Goal: Information Seeking & Learning: Learn about a topic

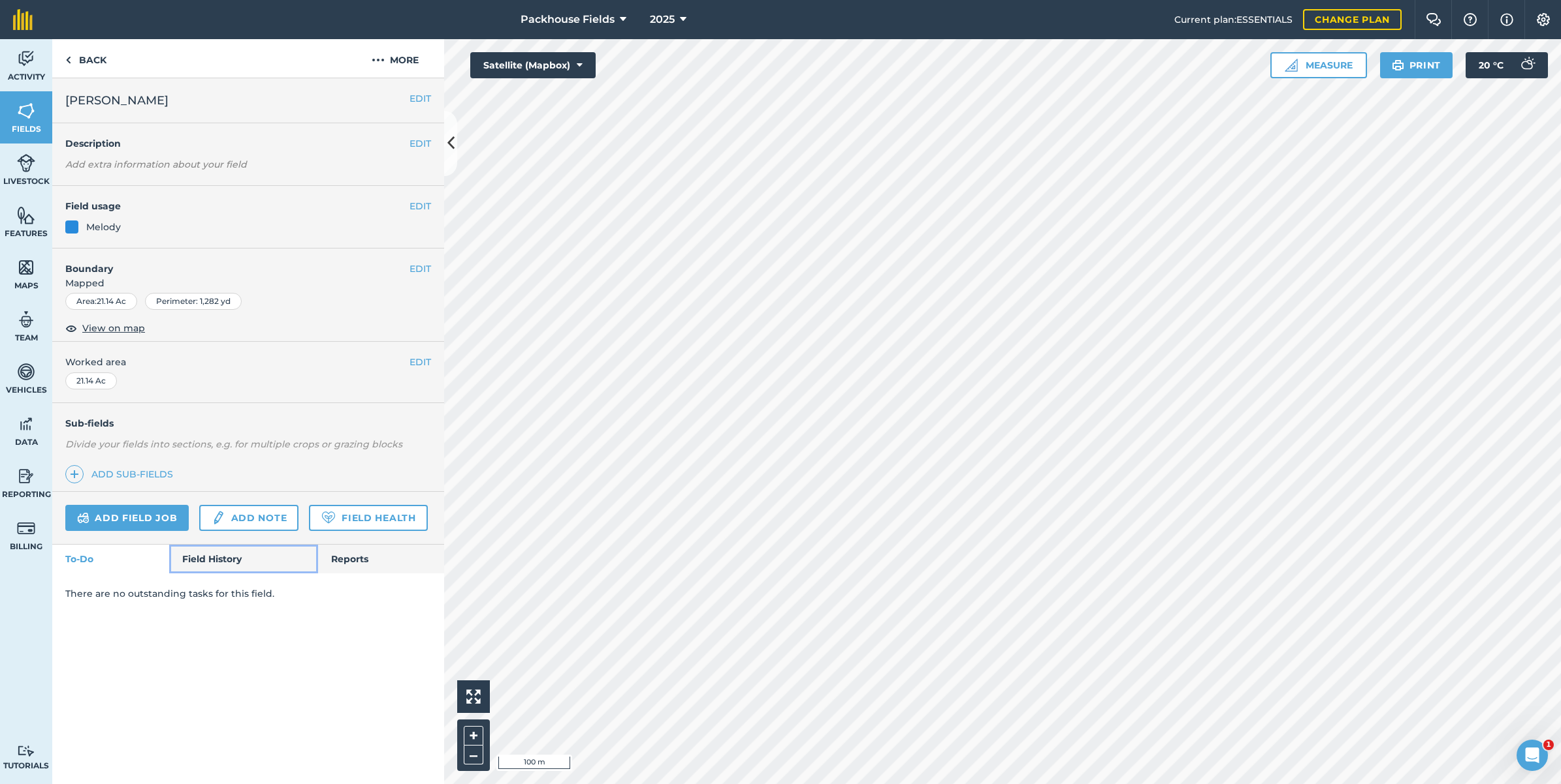
click at [223, 560] on link "Field History" at bounding box center [243, 559] width 148 height 28
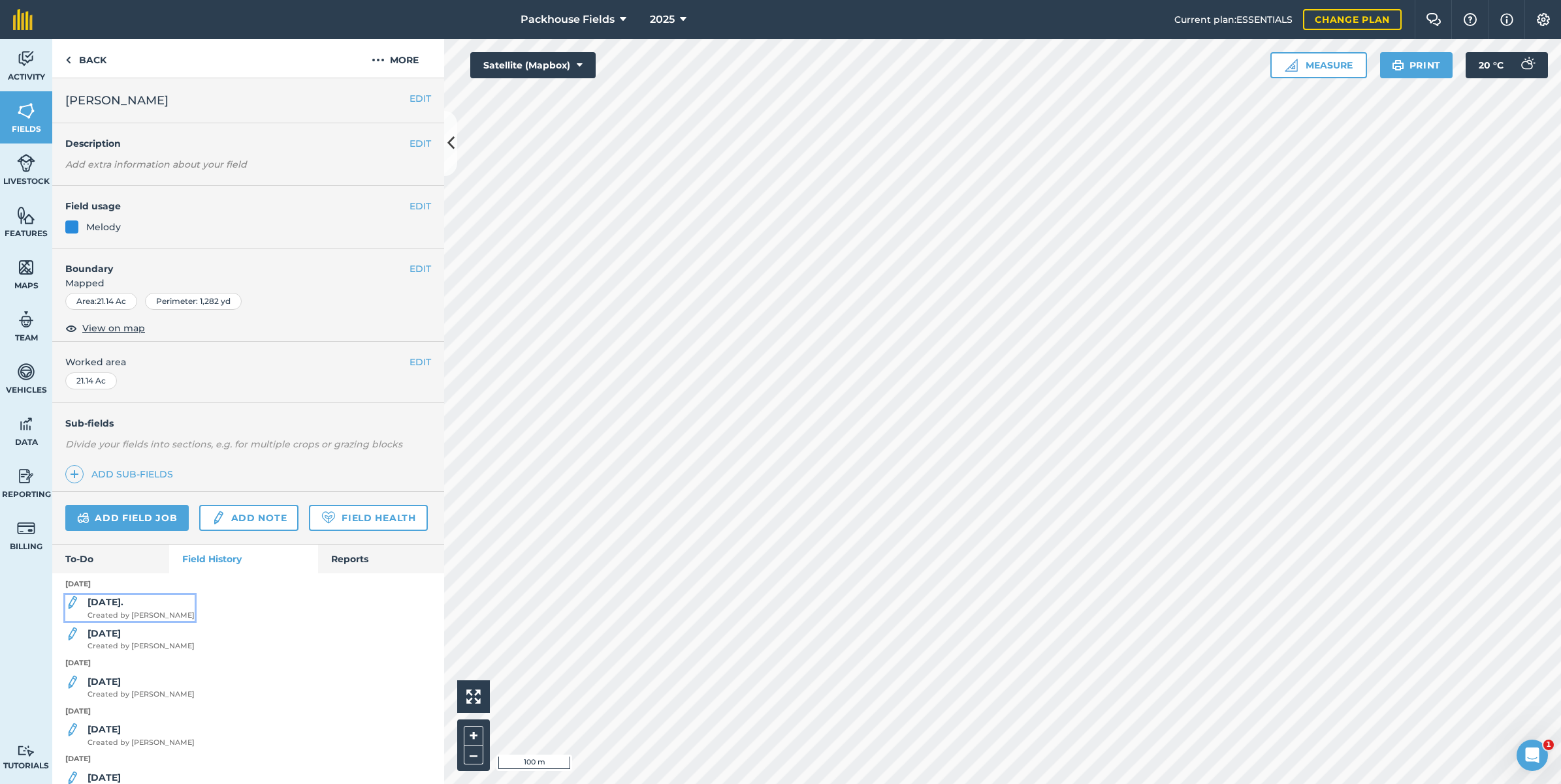
click at [125, 622] on span "Created by [PERSON_NAME]" at bounding box center [140, 616] width 107 height 12
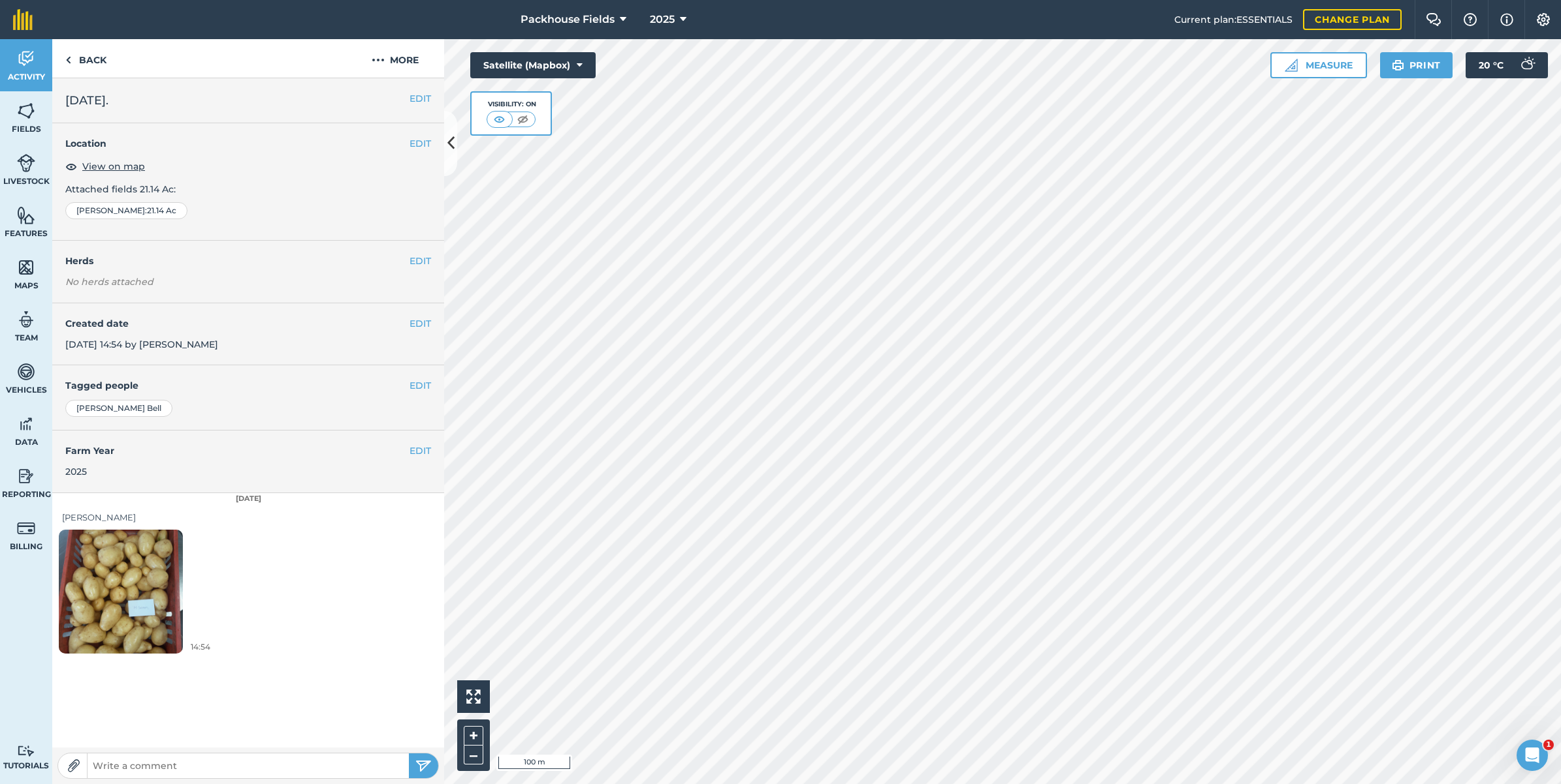
click at [111, 566] on img at bounding box center [120, 591] width 124 height 165
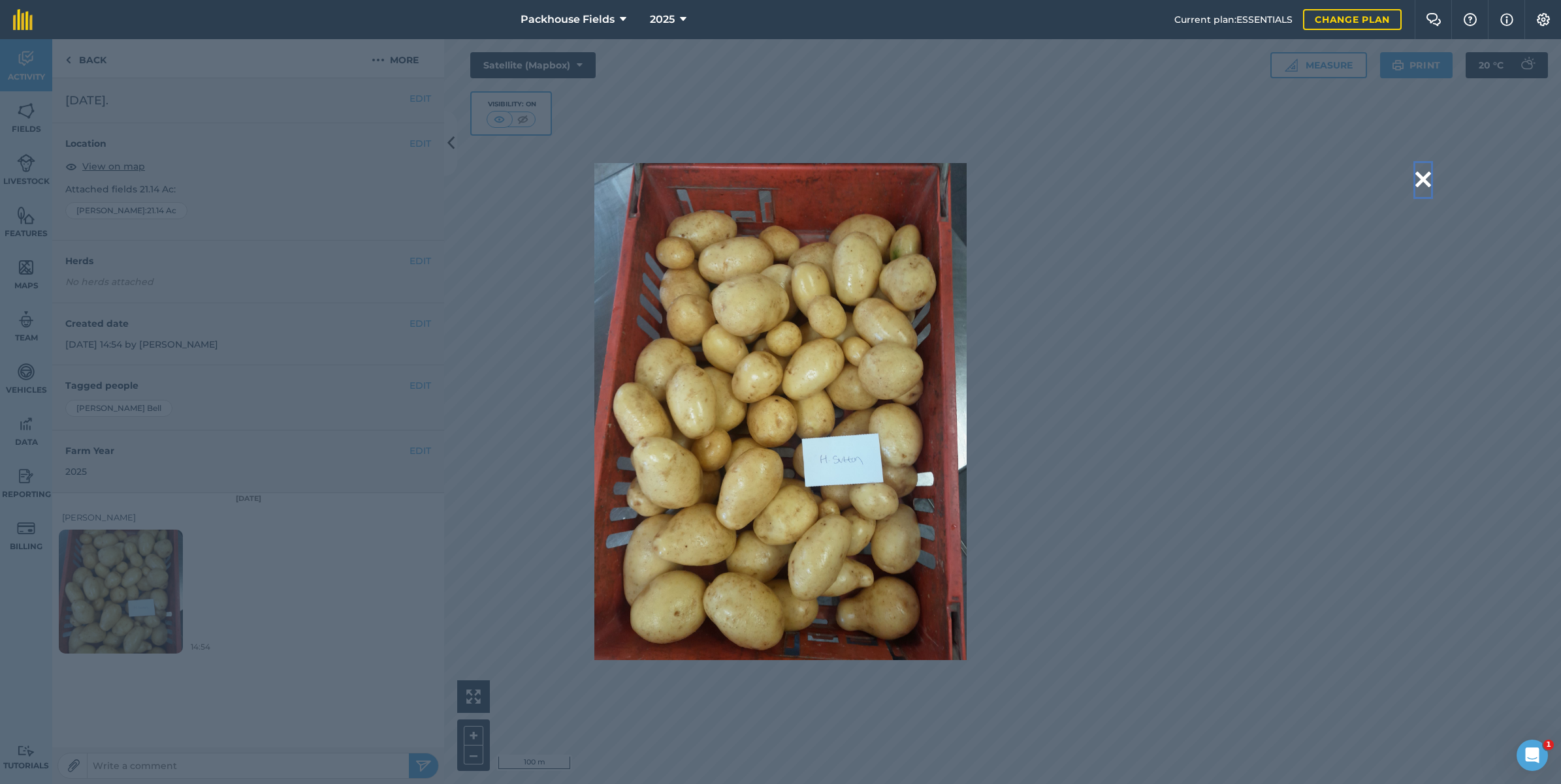
click at [1421, 181] on button at bounding box center [1423, 180] width 16 height 33
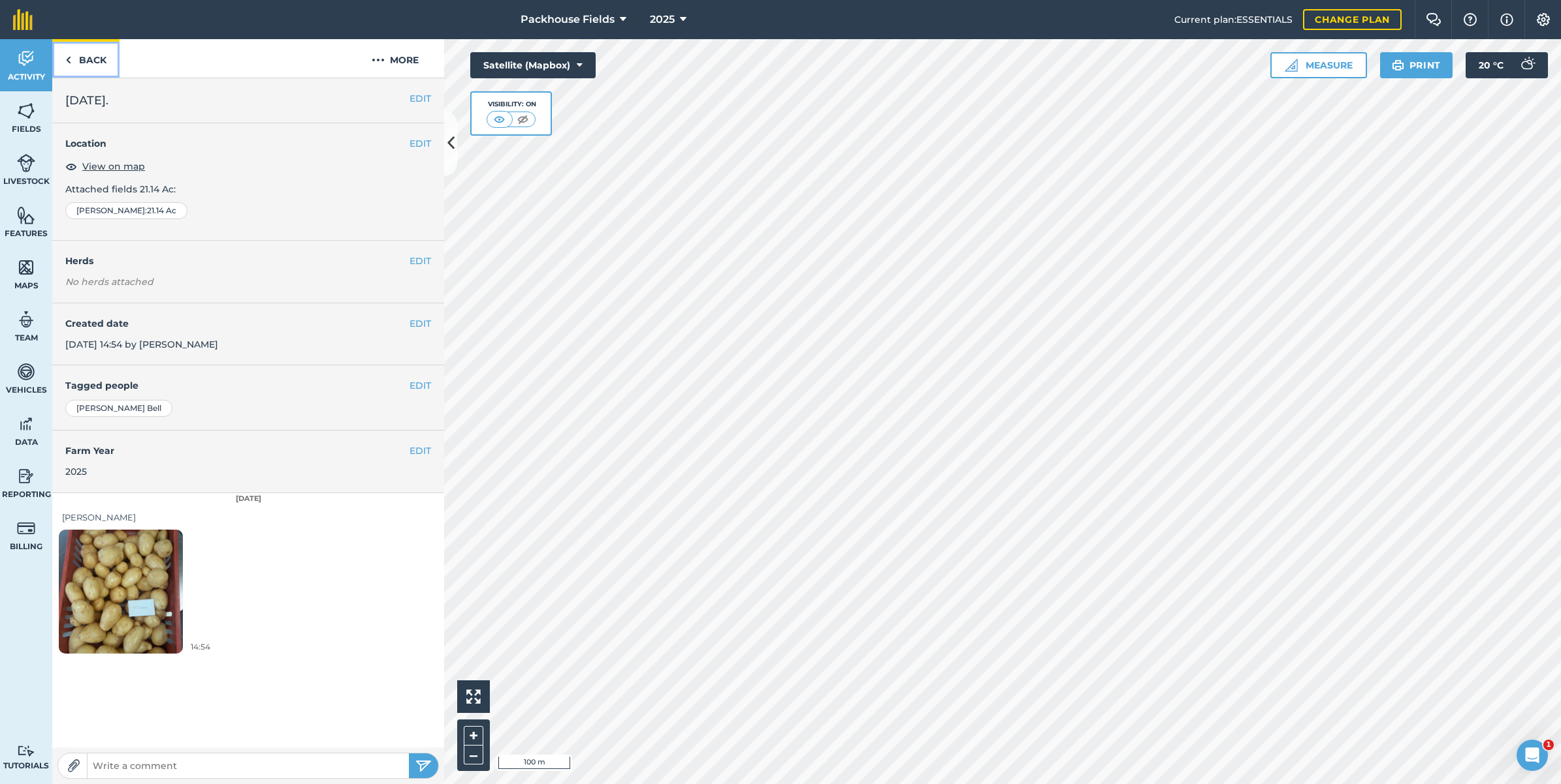
click at [80, 69] on link "Back" at bounding box center [85, 58] width 68 height 38
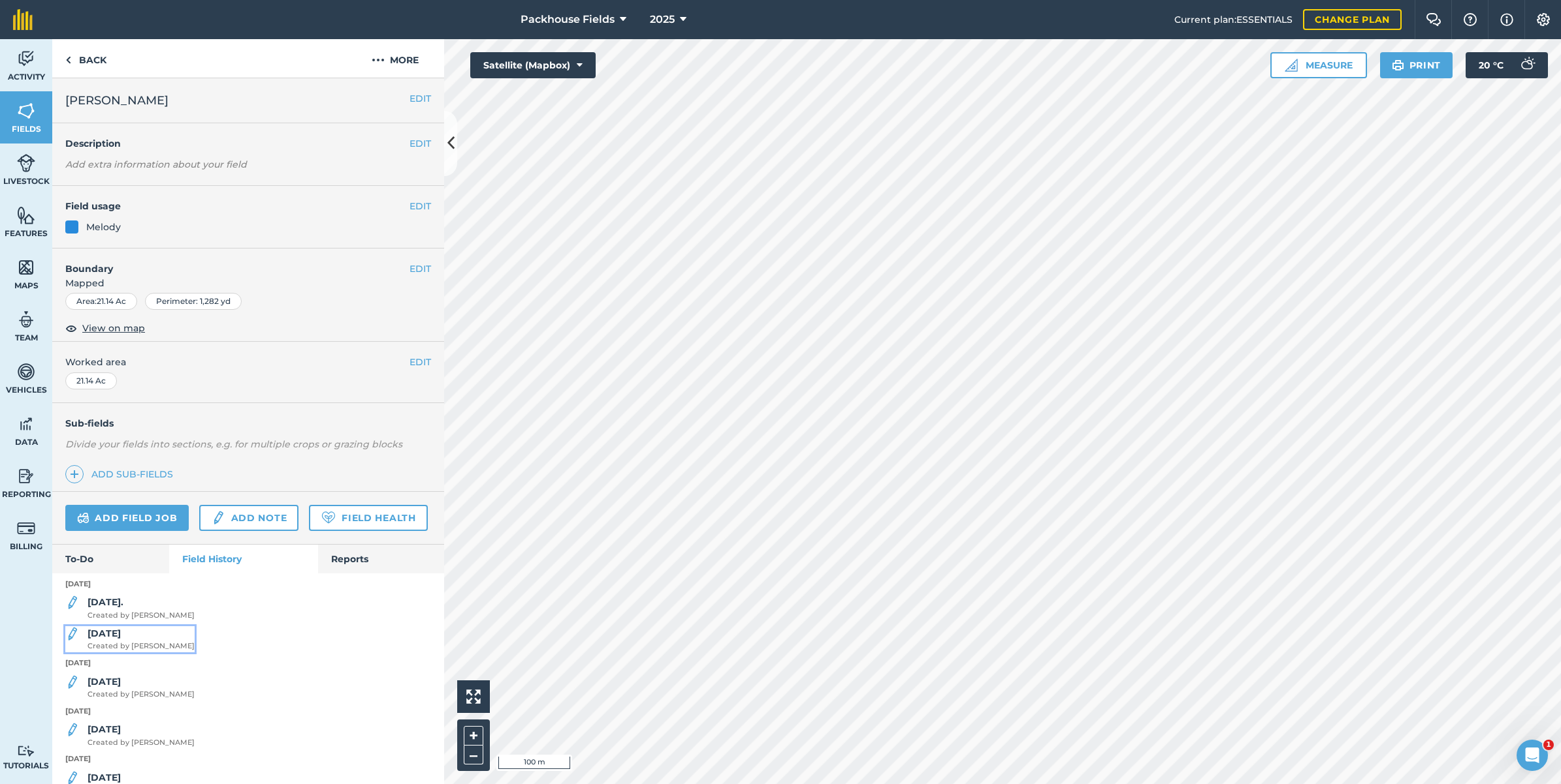
click at [121, 653] on span "Created by [PERSON_NAME]" at bounding box center [140, 647] width 107 height 12
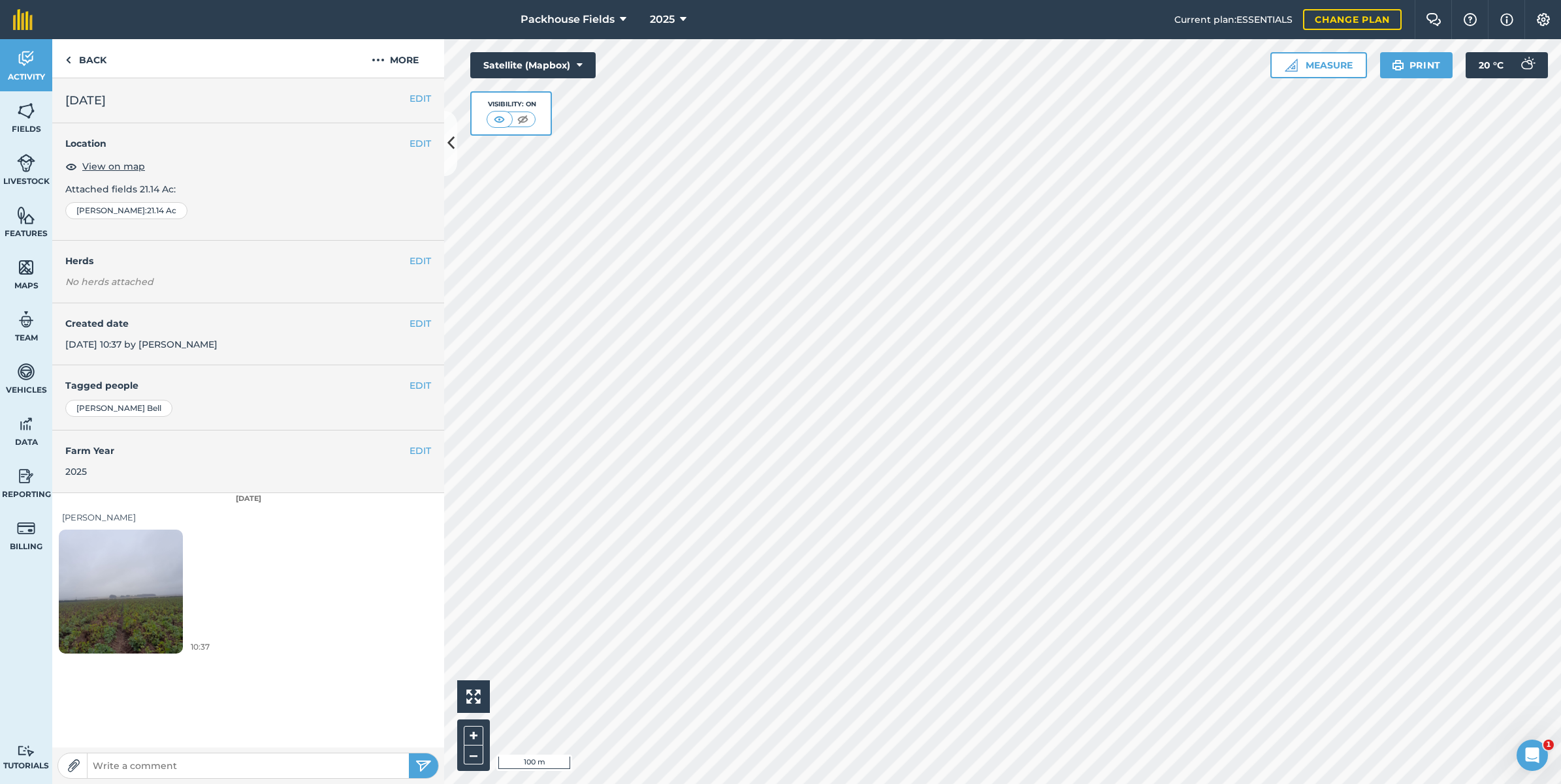
click at [117, 599] on img at bounding box center [120, 591] width 124 height 165
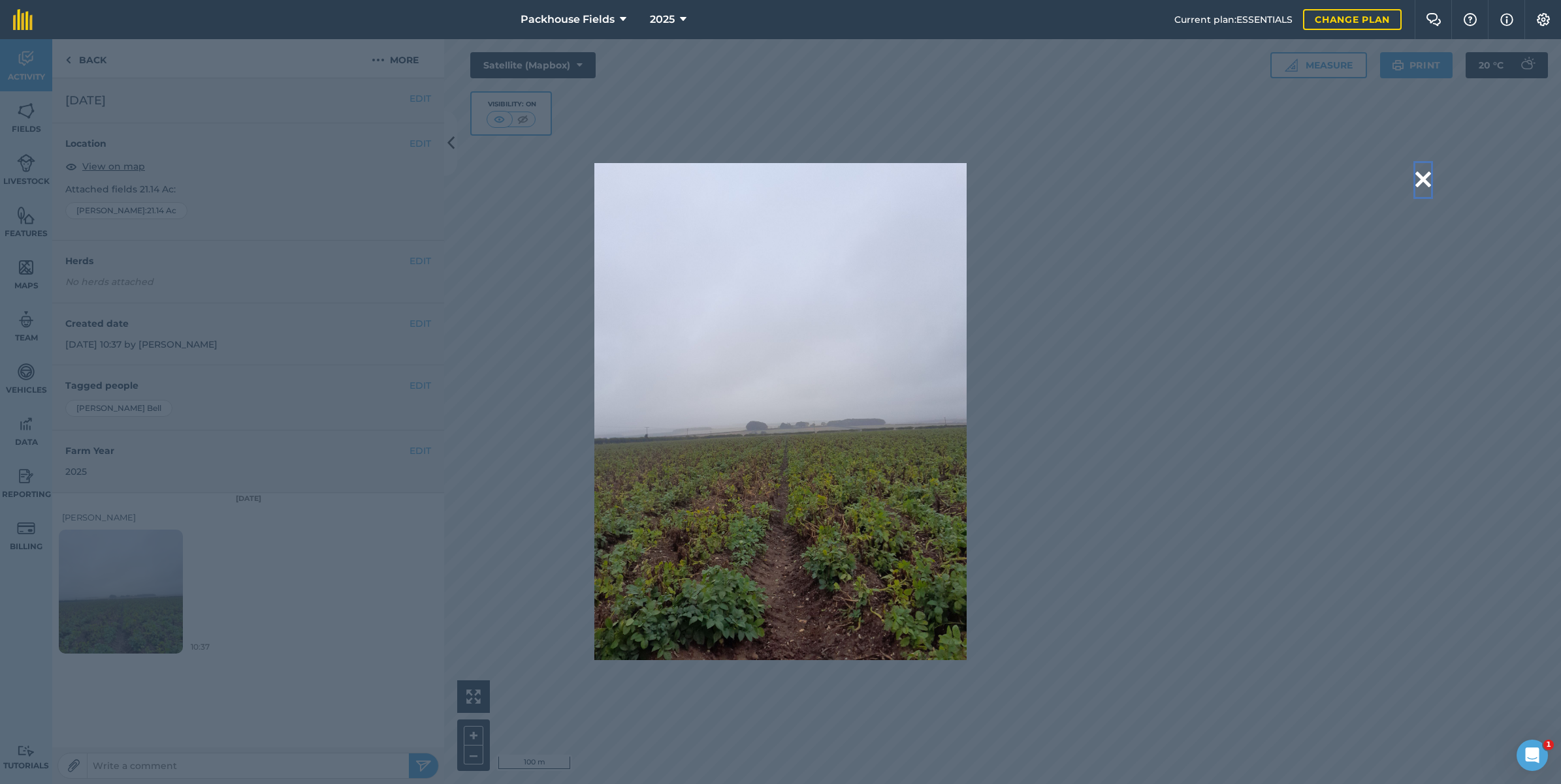
click at [1422, 184] on button at bounding box center [1423, 180] width 16 height 33
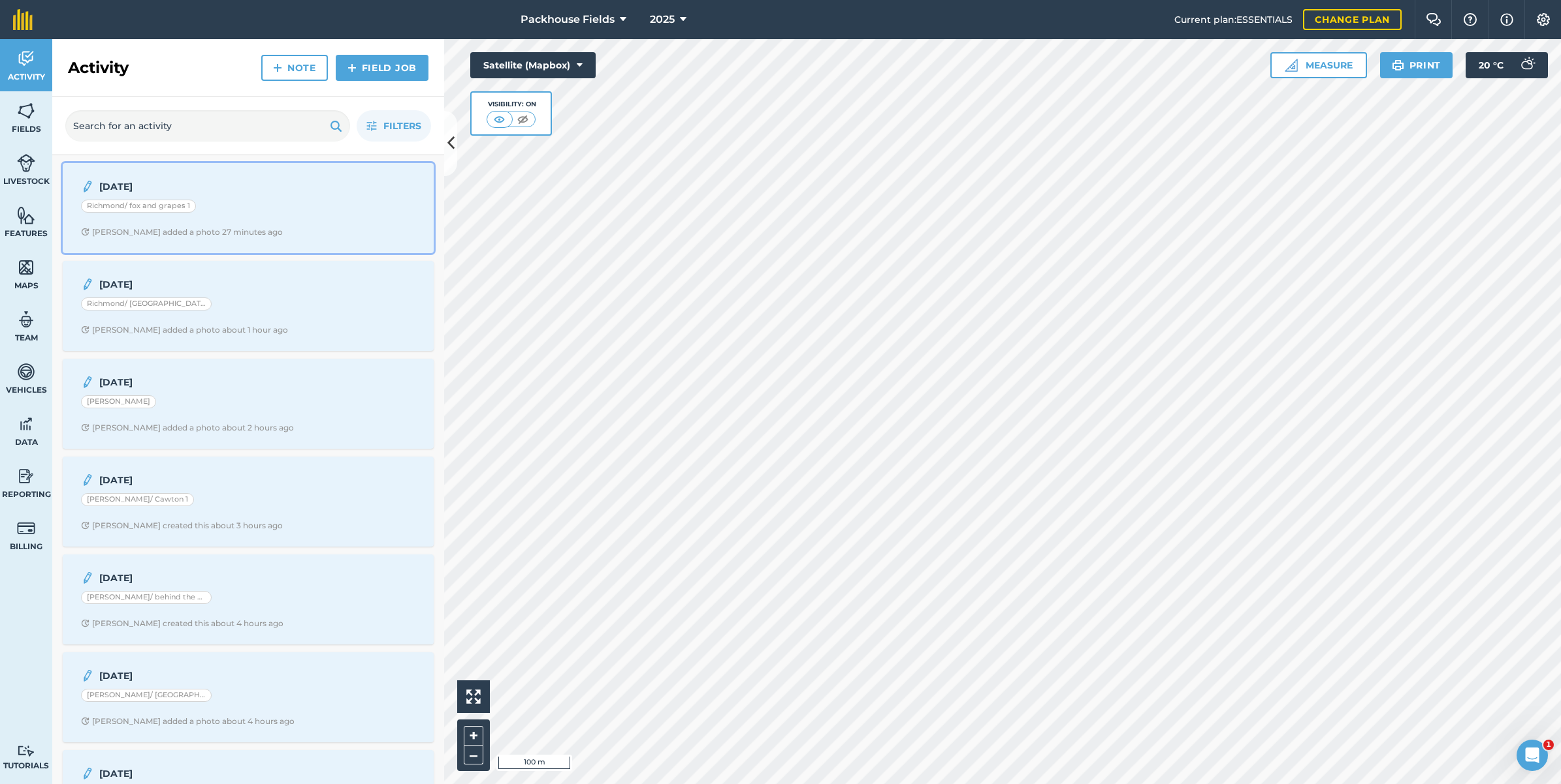
click at [238, 203] on div "Richmond/ fox and grapes 1" at bounding box center [248, 208] width 334 height 17
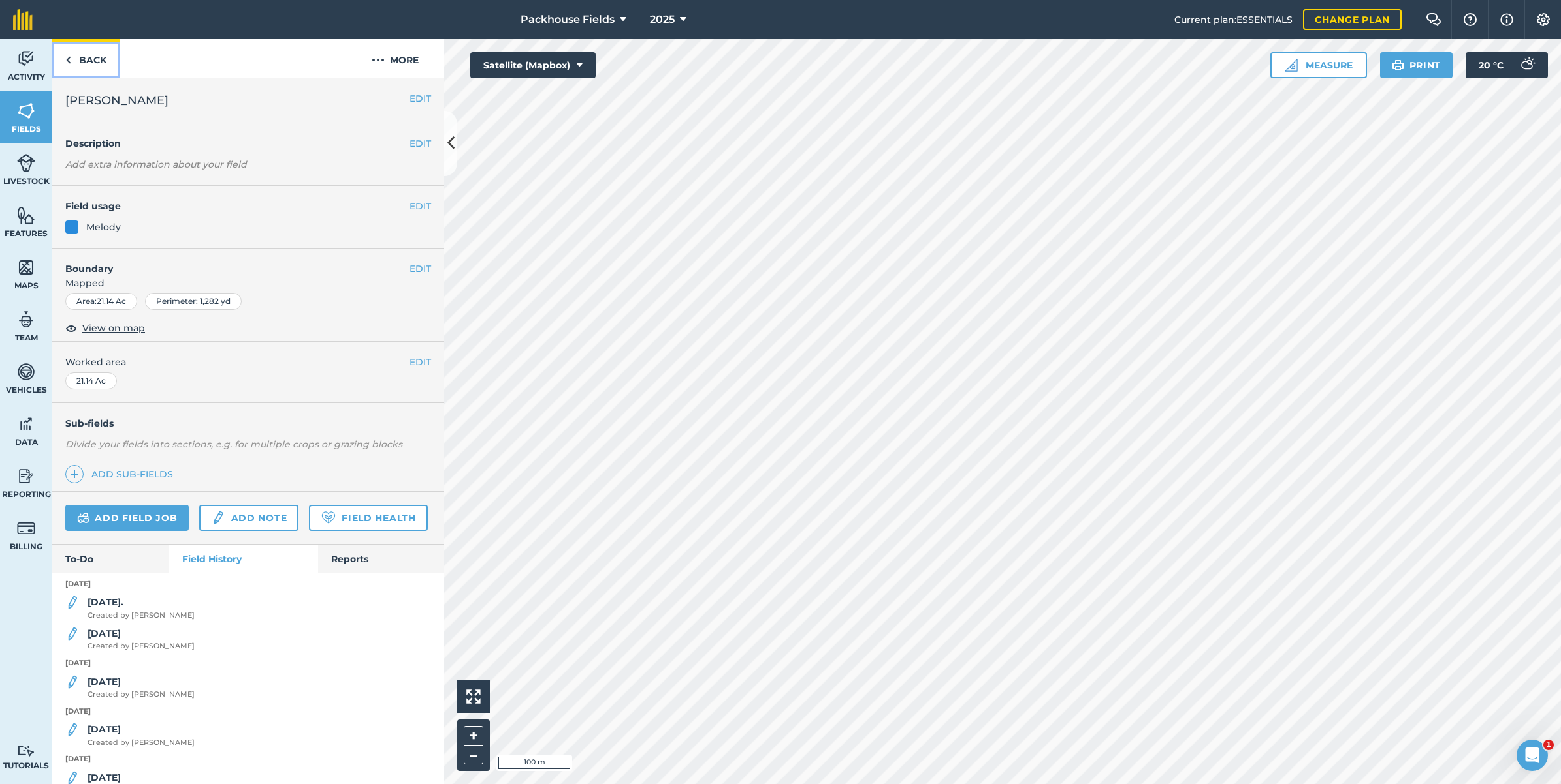
click at [89, 56] on link "Back" at bounding box center [85, 58] width 68 height 38
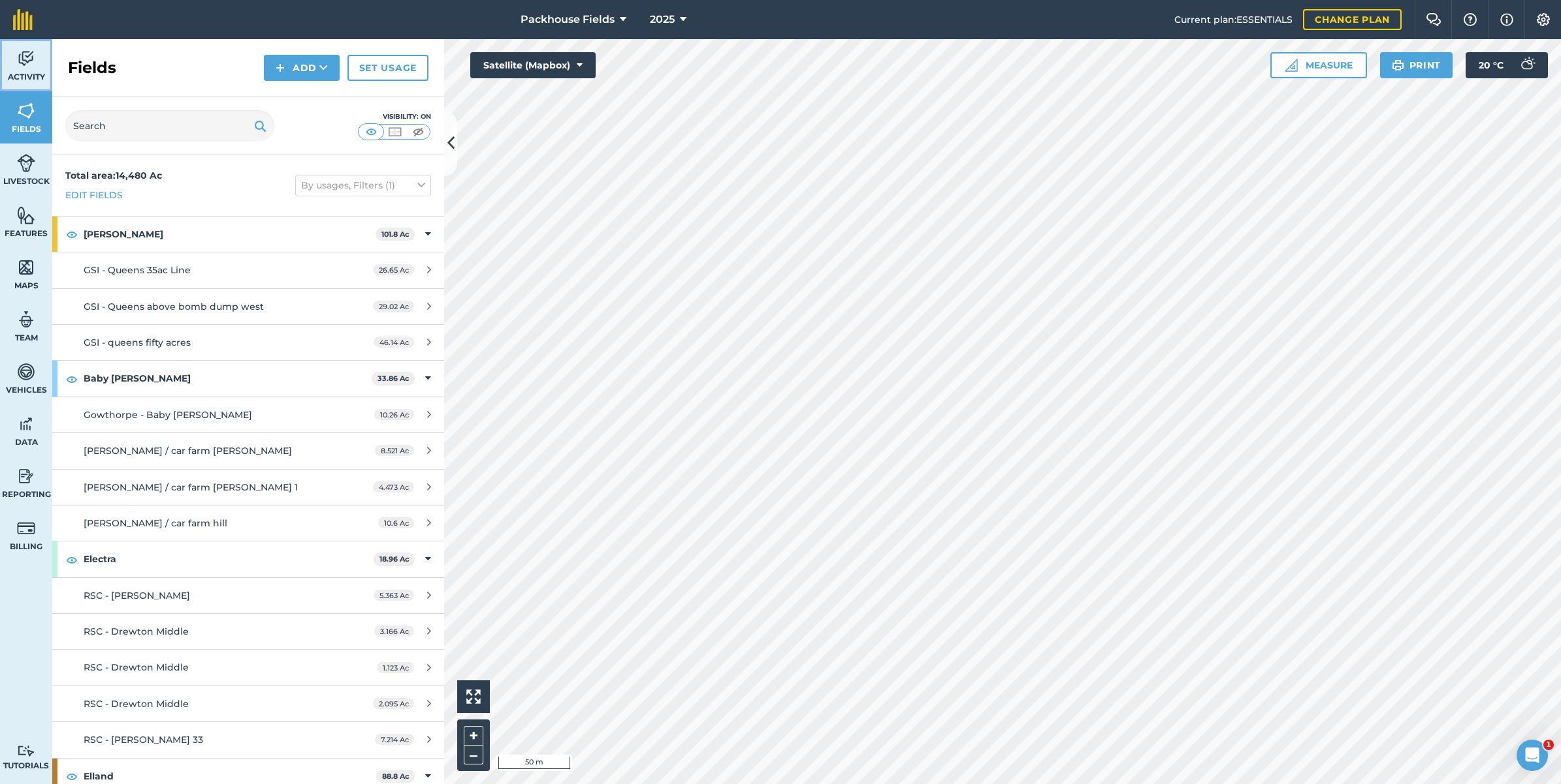
click at [32, 69] on link "Activity" at bounding box center [25, 65] width 52 height 52
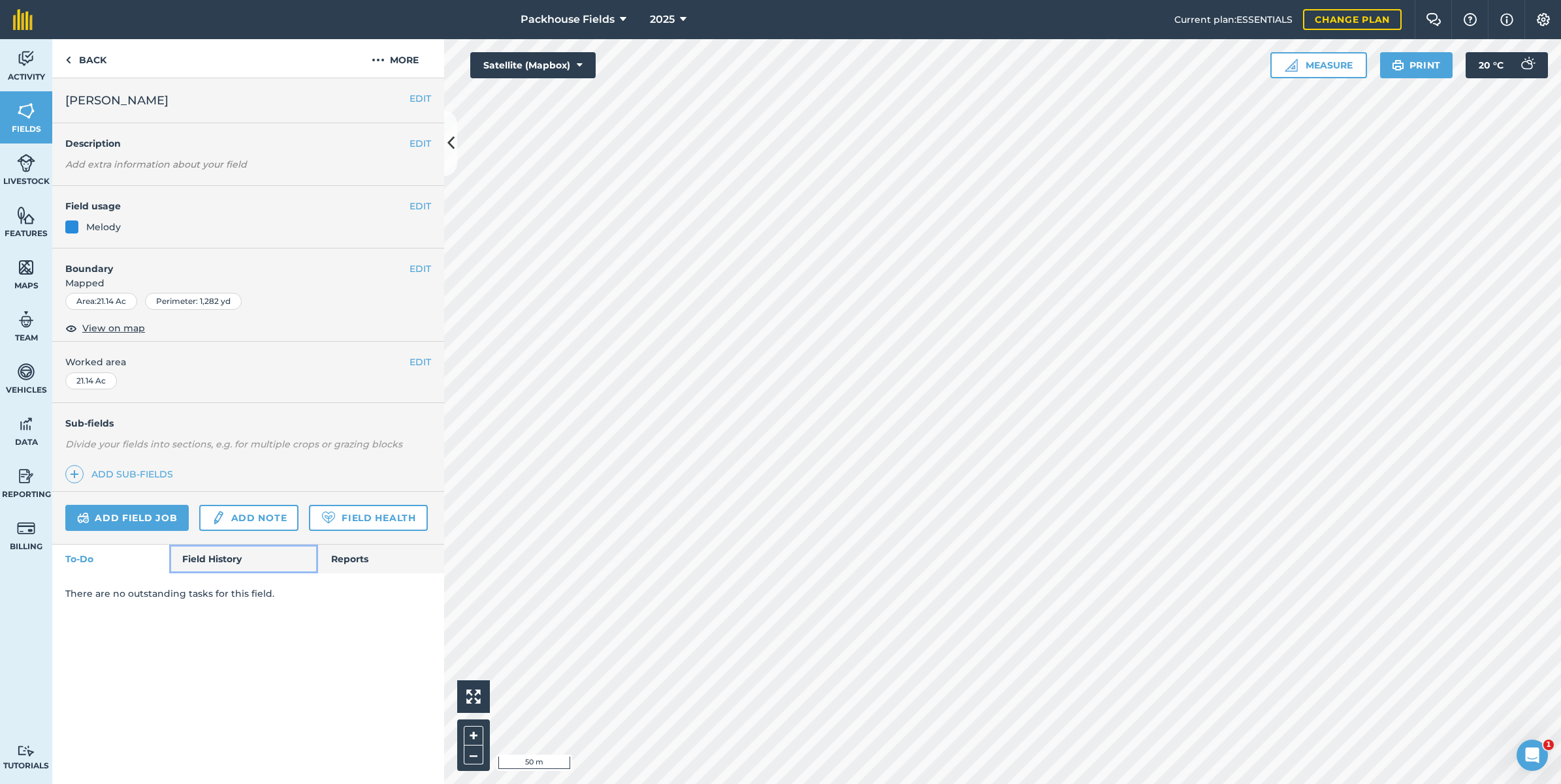
click at [239, 561] on link "Field History" at bounding box center [243, 559] width 148 height 28
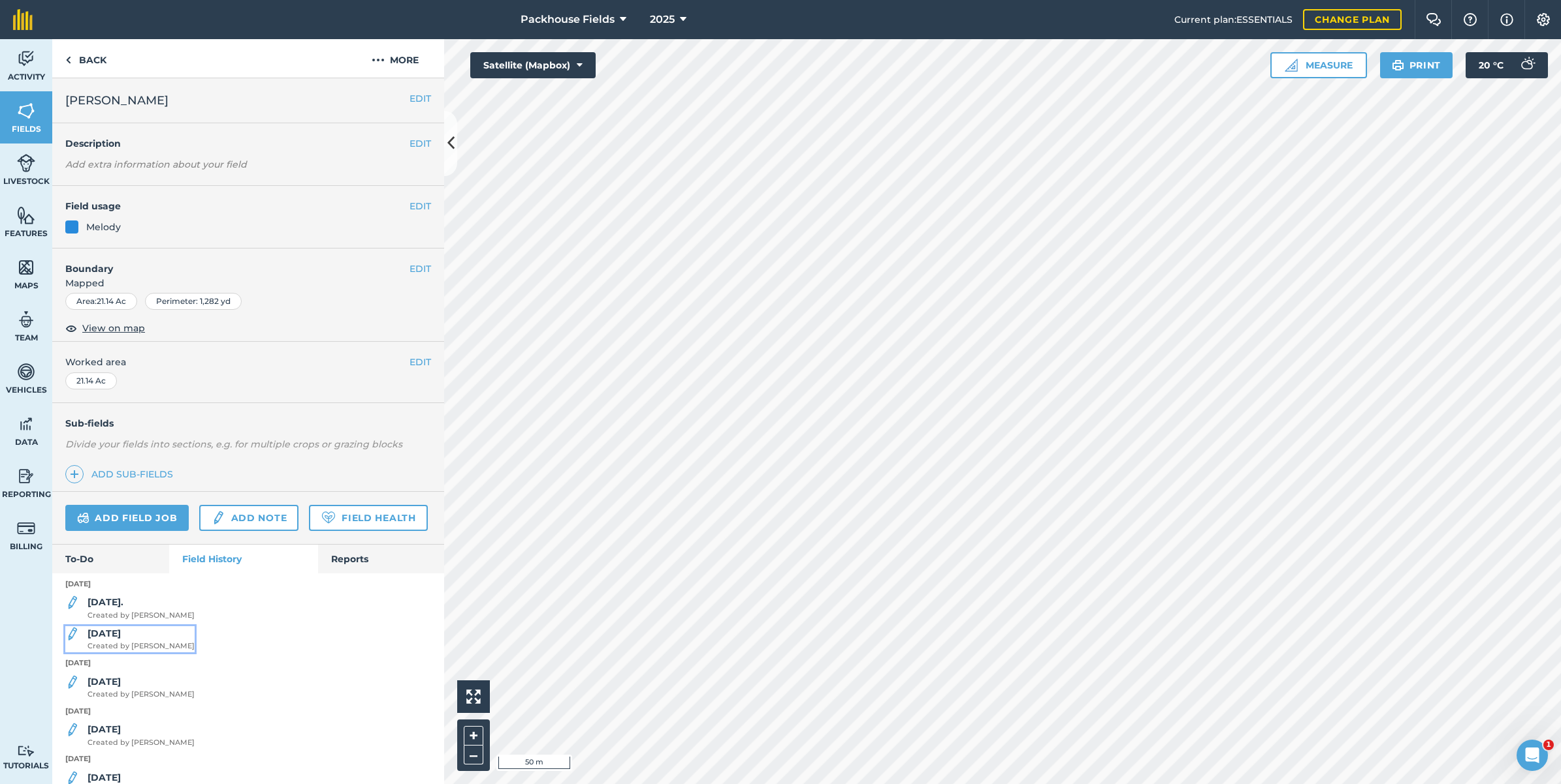
click at [122, 653] on div "[DATE] Created by [PERSON_NAME]" at bounding box center [140, 639] width 107 height 26
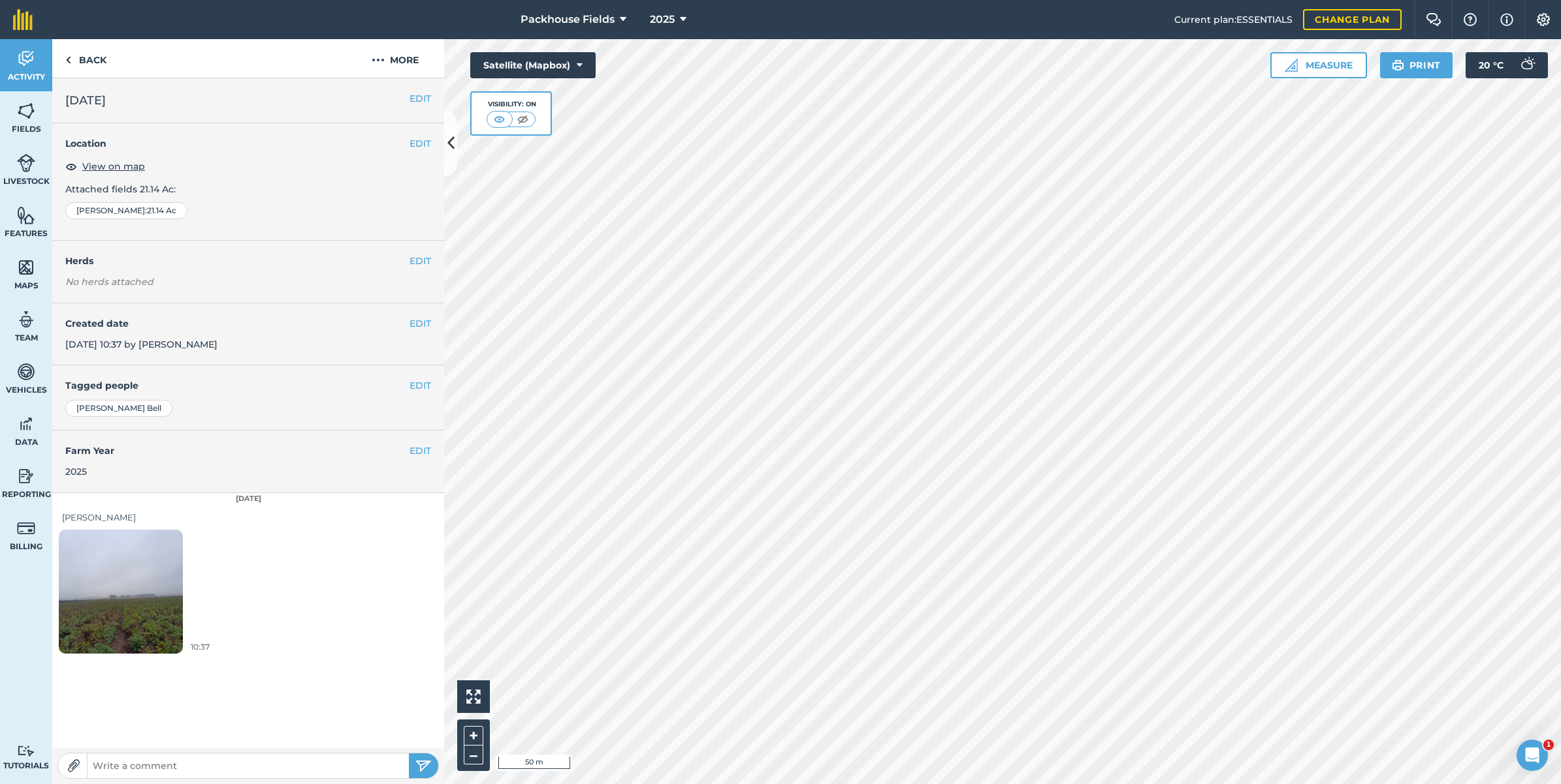
click at [117, 607] on img at bounding box center [120, 591] width 124 height 165
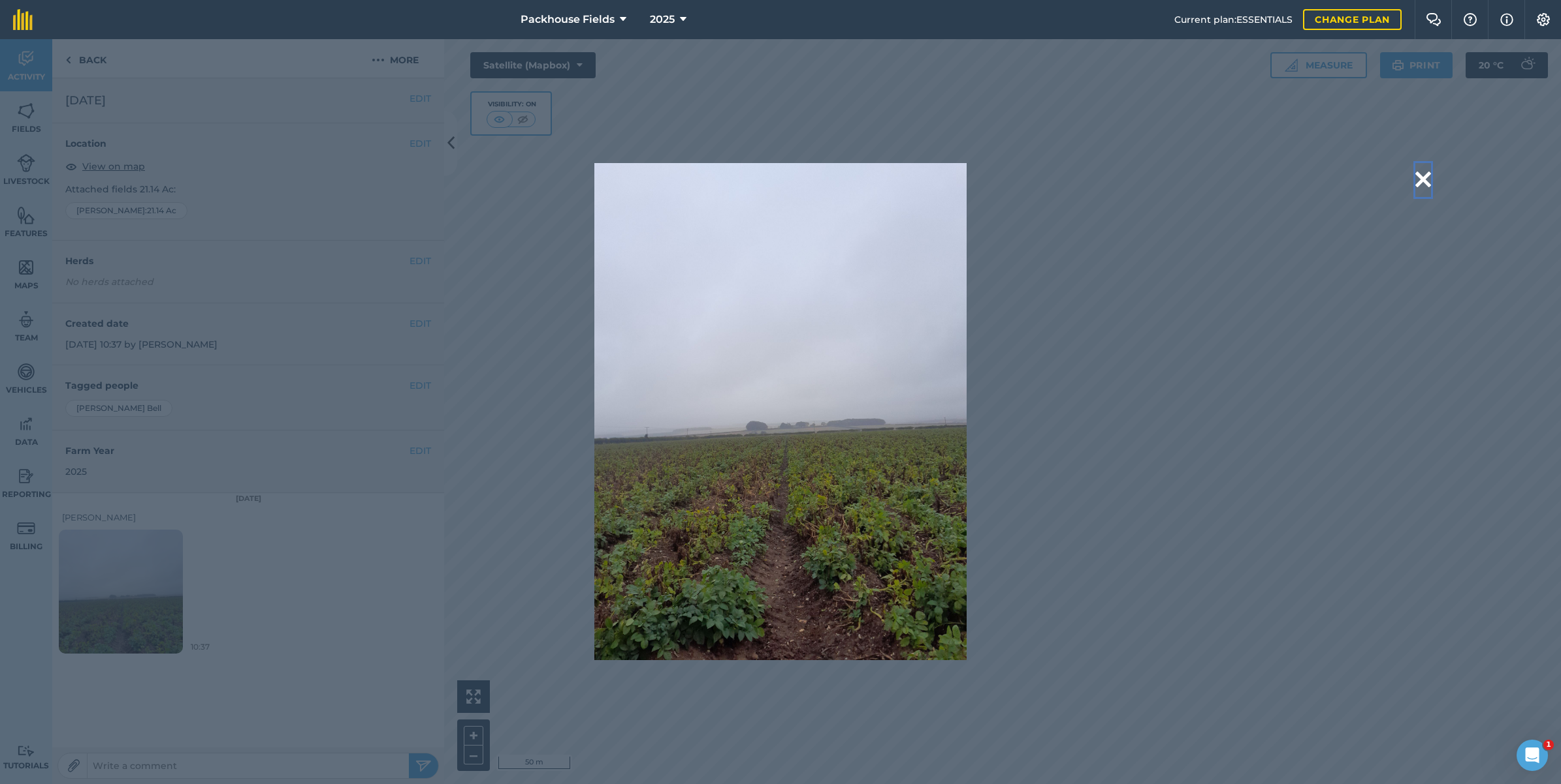
click at [1424, 175] on button at bounding box center [1423, 180] width 16 height 33
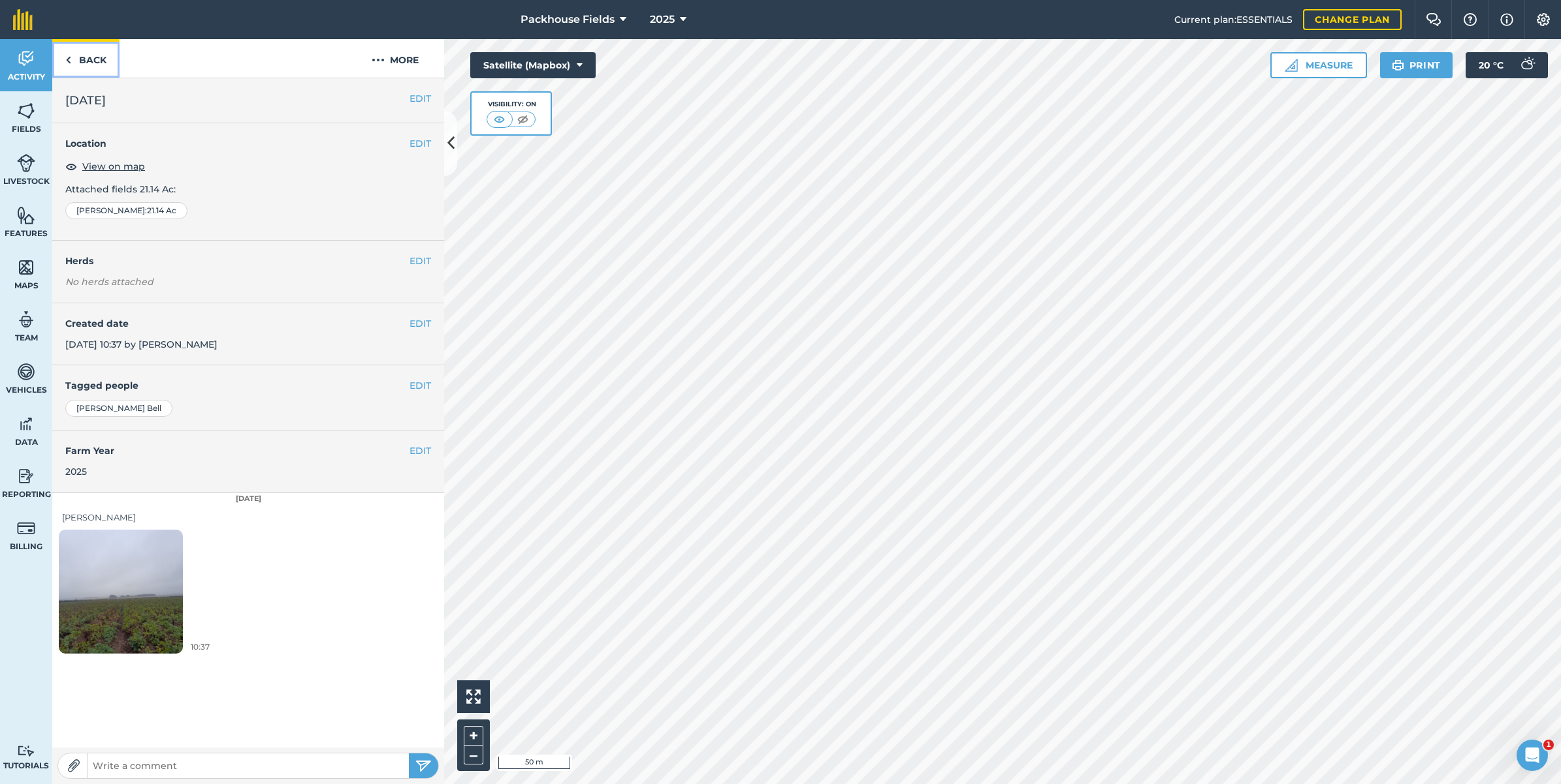
click at [80, 60] on link "Back" at bounding box center [85, 58] width 68 height 38
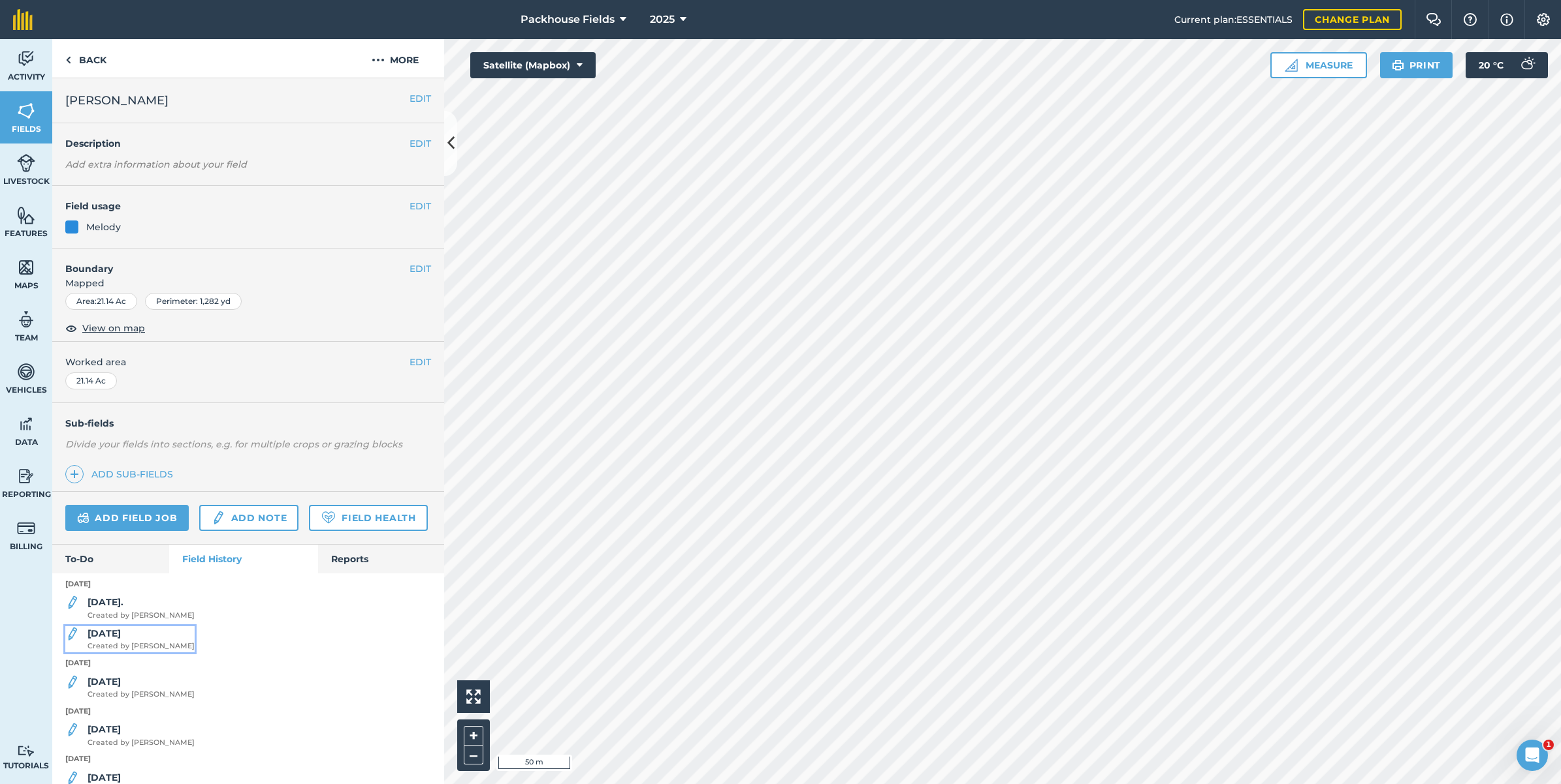
click at [118, 653] on div "[DATE] Created by [PERSON_NAME]" at bounding box center [140, 639] width 107 height 26
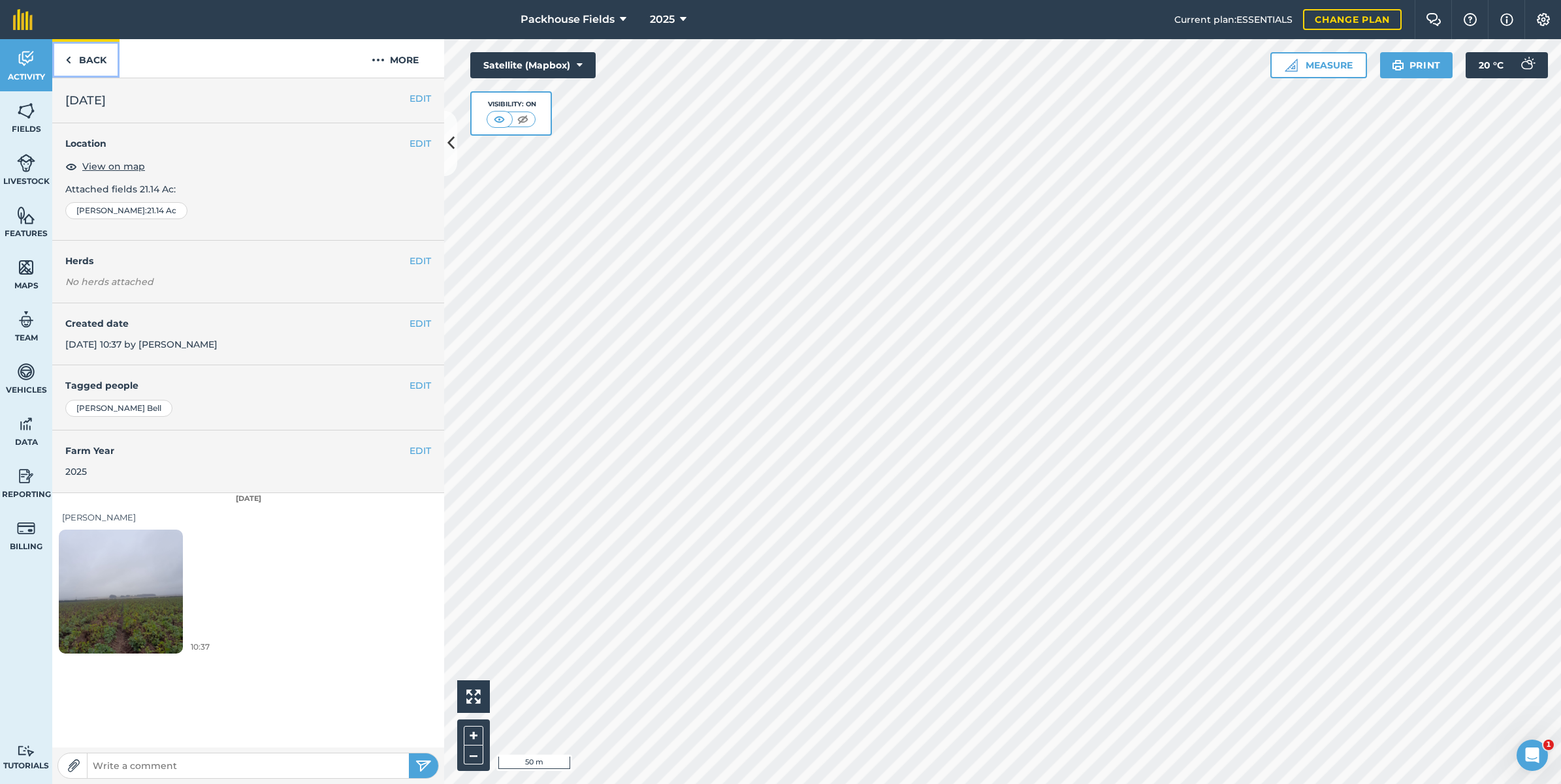
click at [91, 59] on link "Back" at bounding box center [85, 58] width 68 height 38
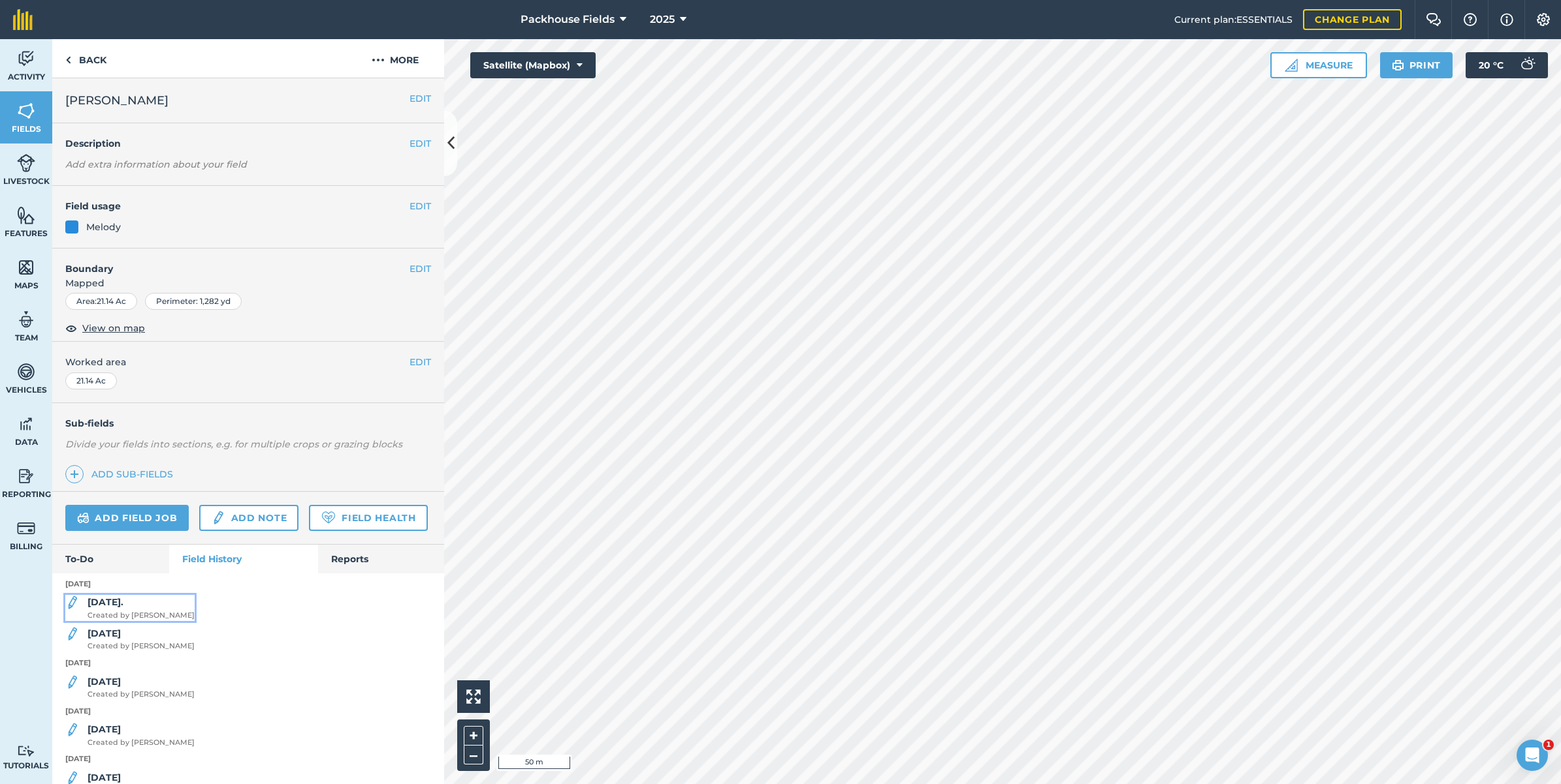
click at [113, 608] on strong "[DATE]." at bounding box center [105, 602] width 36 height 12
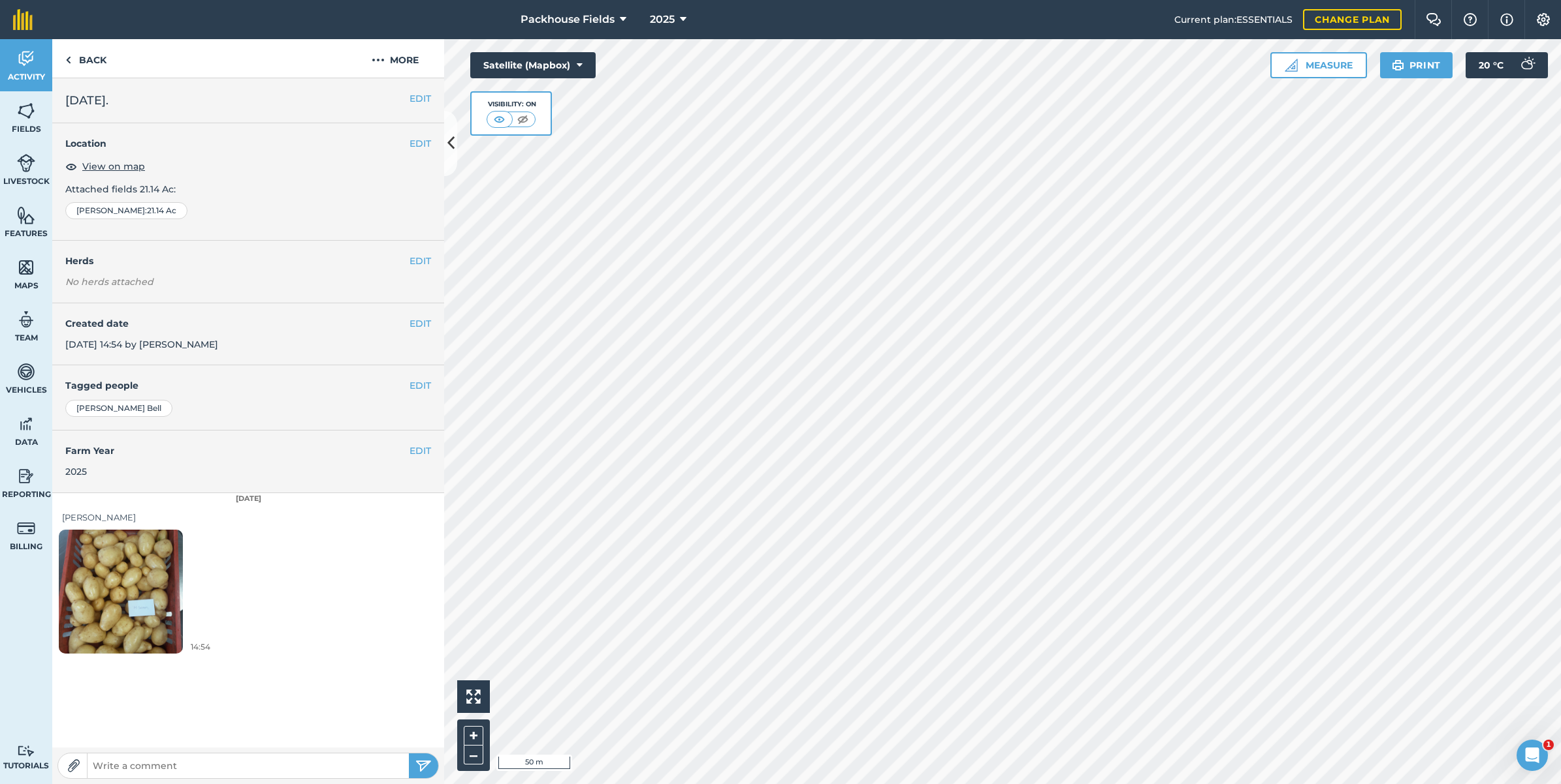
click at [141, 566] on img at bounding box center [120, 591] width 124 height 165
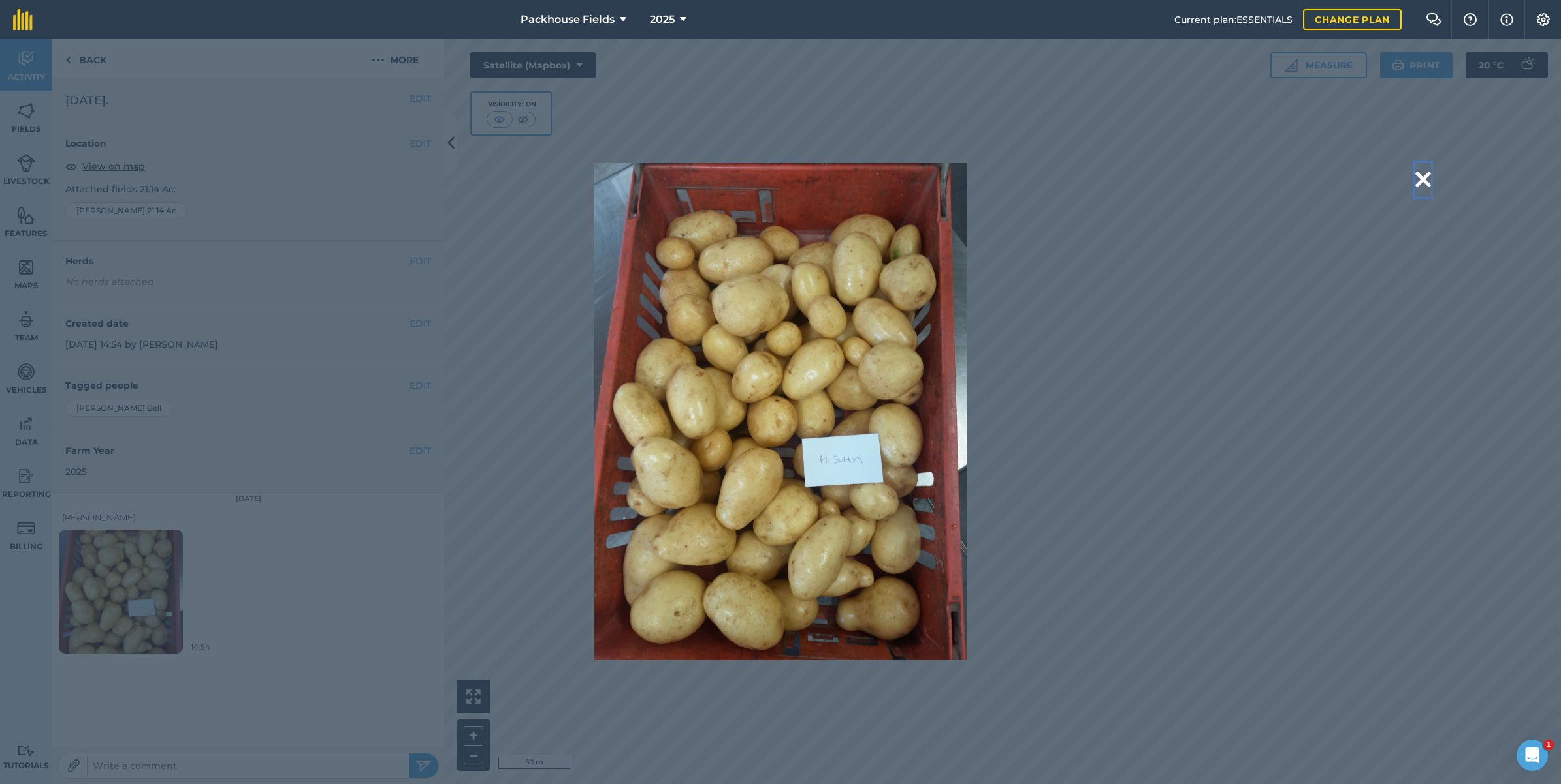
click at [1428, 170] on button at bounding box center [1423, 180] width 16 height 33
